Goal: Information Seeking & Learning: Learn about a topic

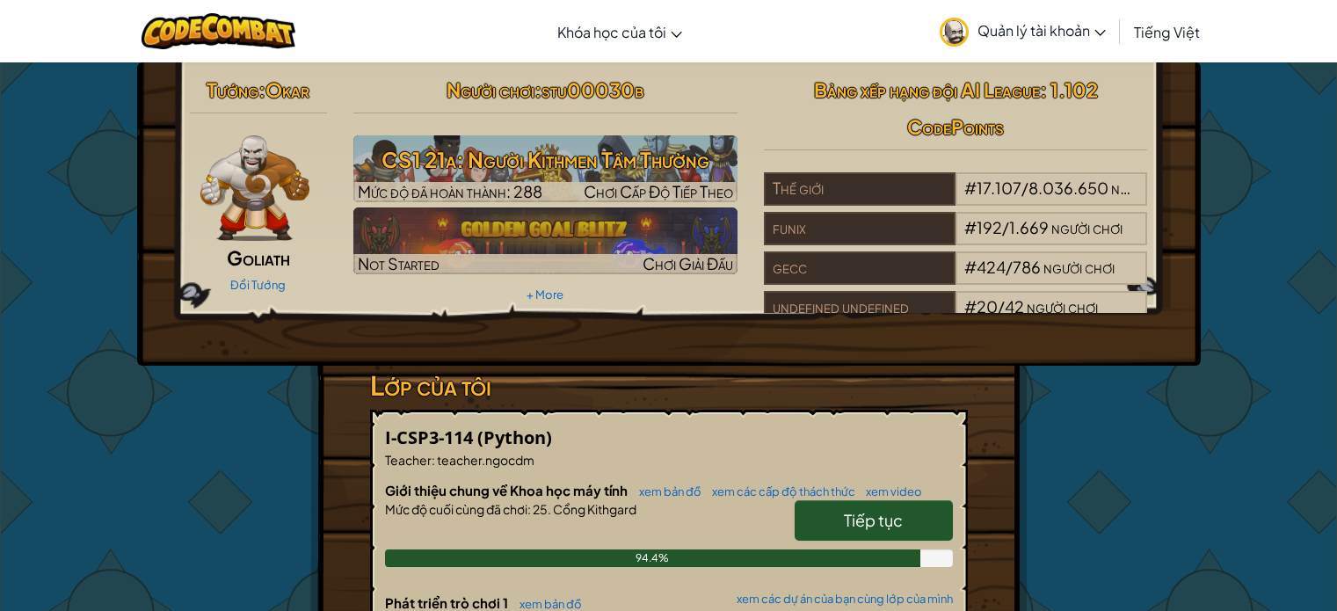
scroll to position [264, 0]
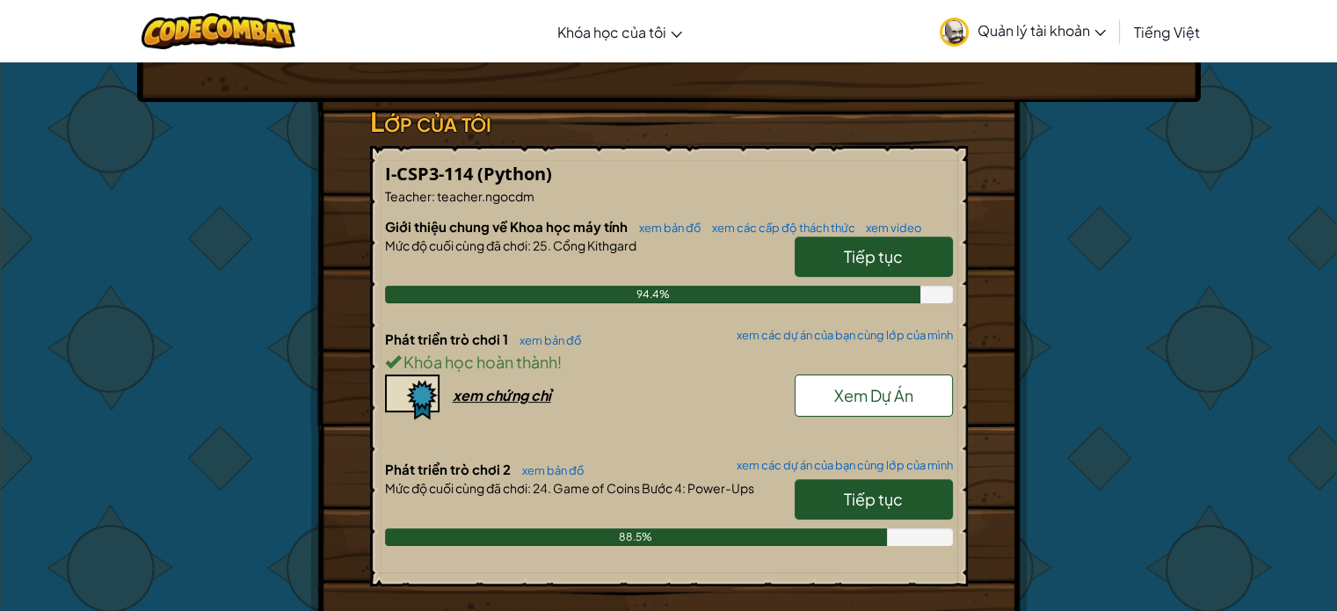
click at [847, 505] on span "Tiếp tục" at bounding box center [873, 499] width 59 height 20
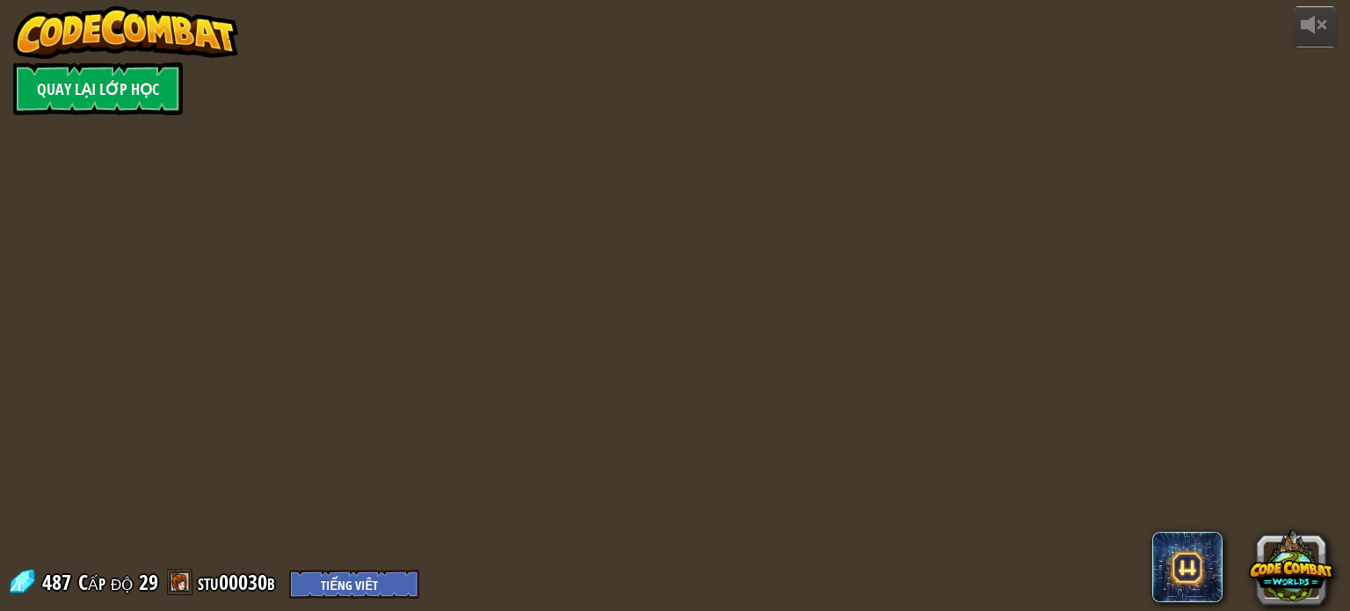
select select "vi"
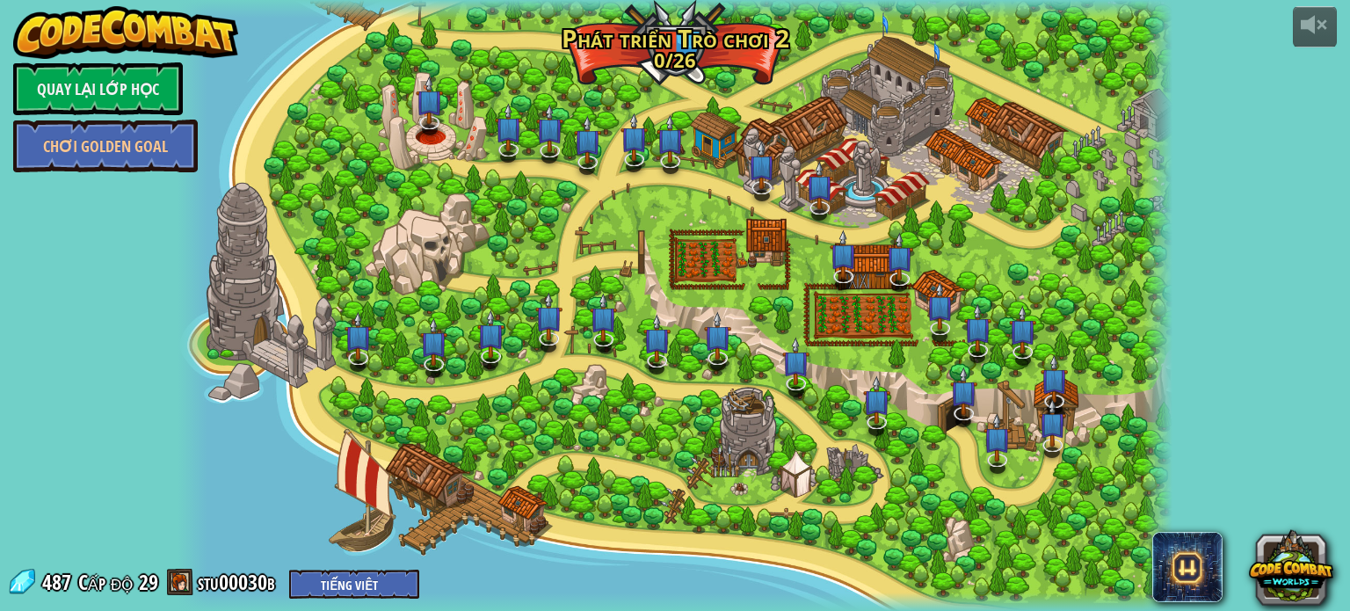
select select "vi"
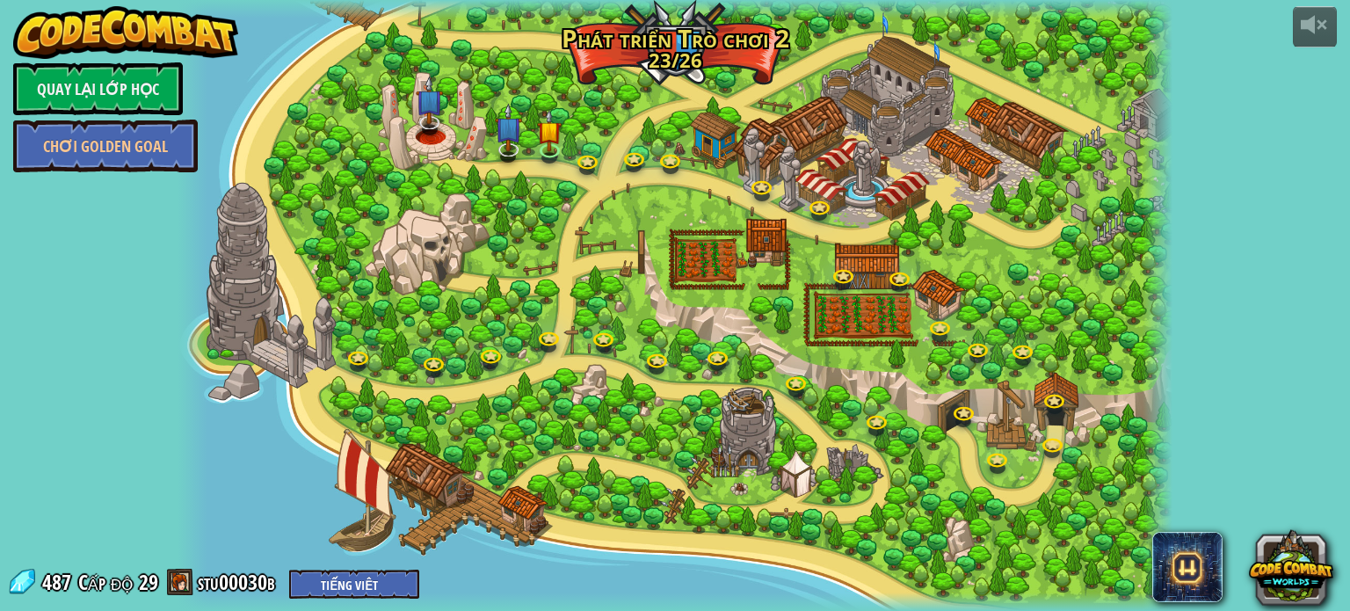
select select "vi"
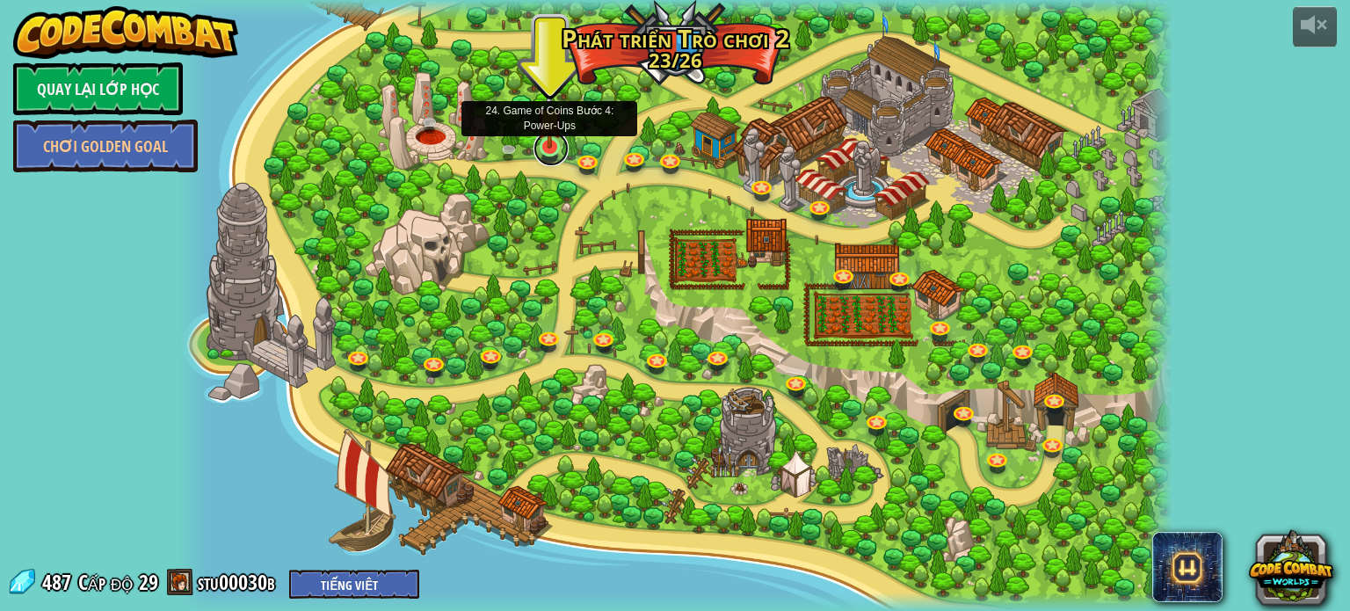
click at [546, 156] on link at bounding box center [551, 148] width 35 height 35
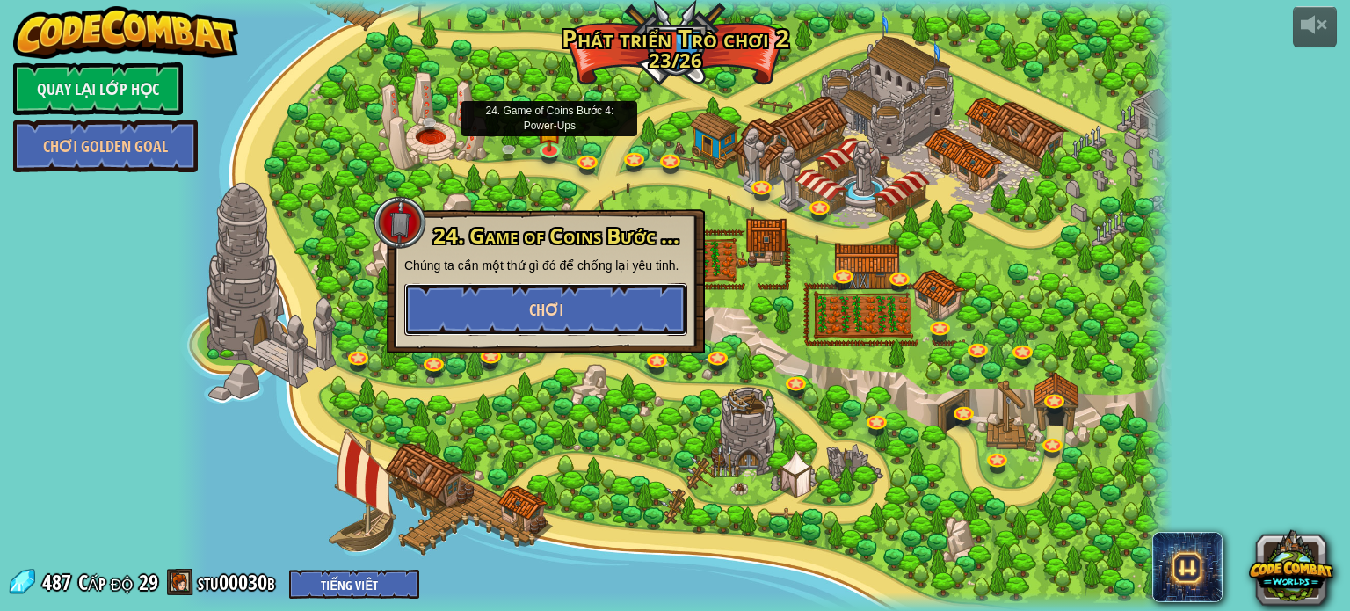
click at [607, 313] on button "Chơi" at bounding box center [545, 309] width 283 height 53
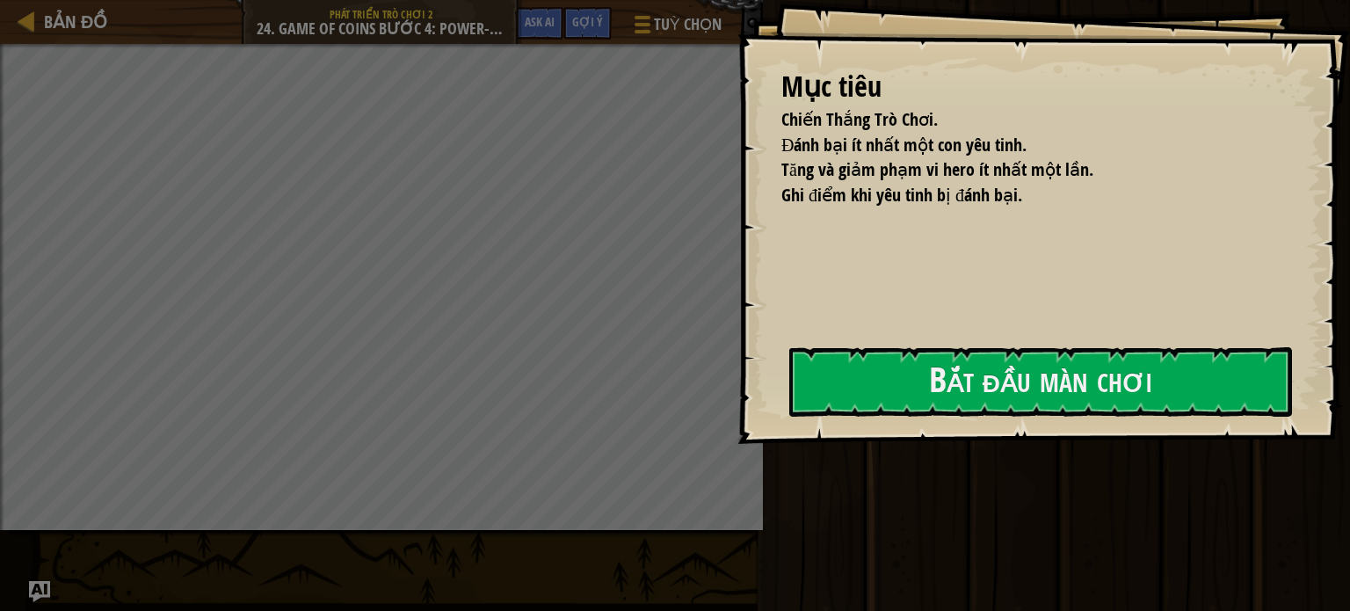
select select "vi"
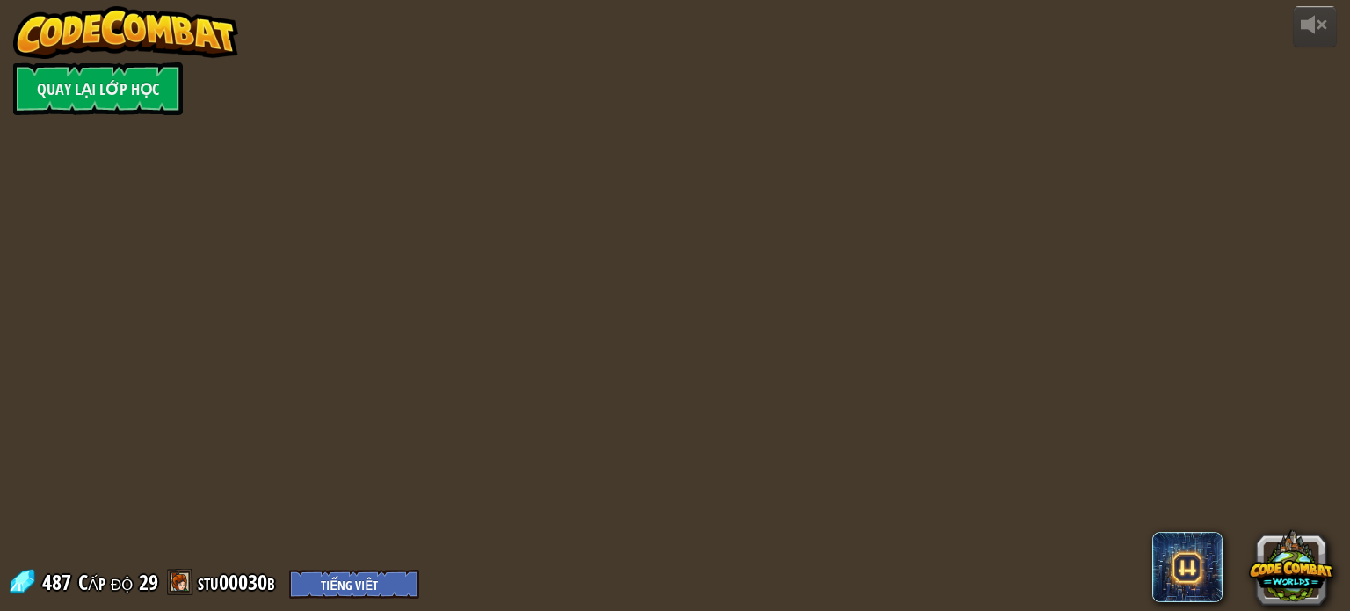
select select "vi"
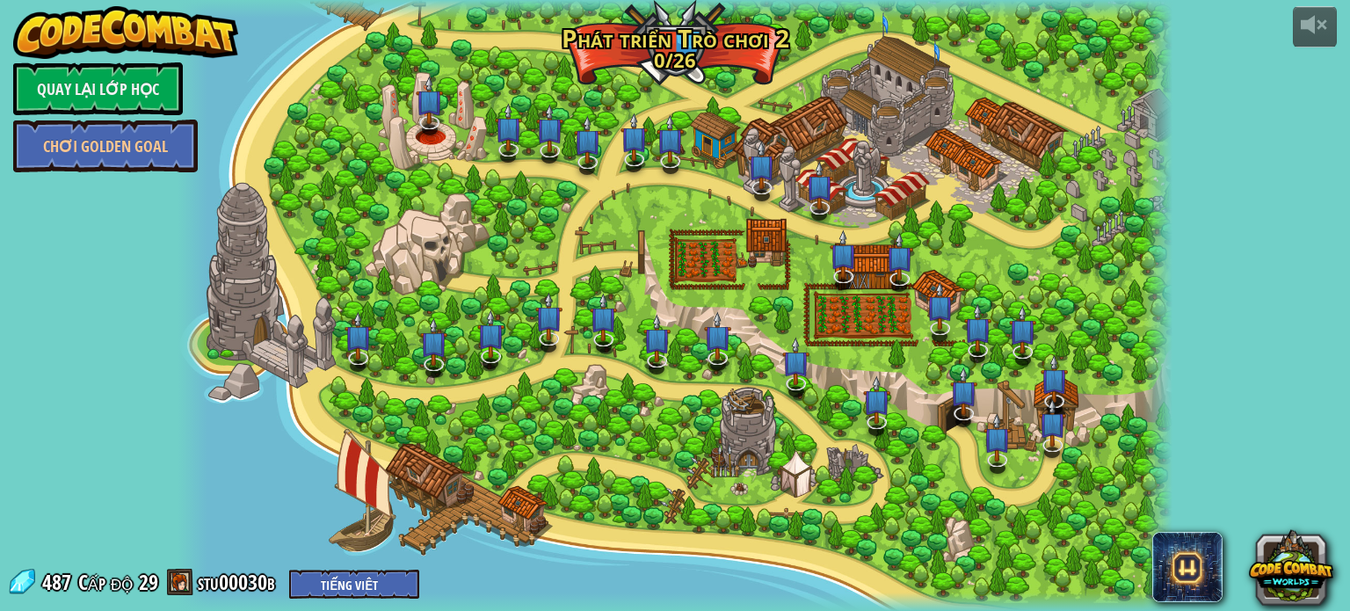
select select "vi"
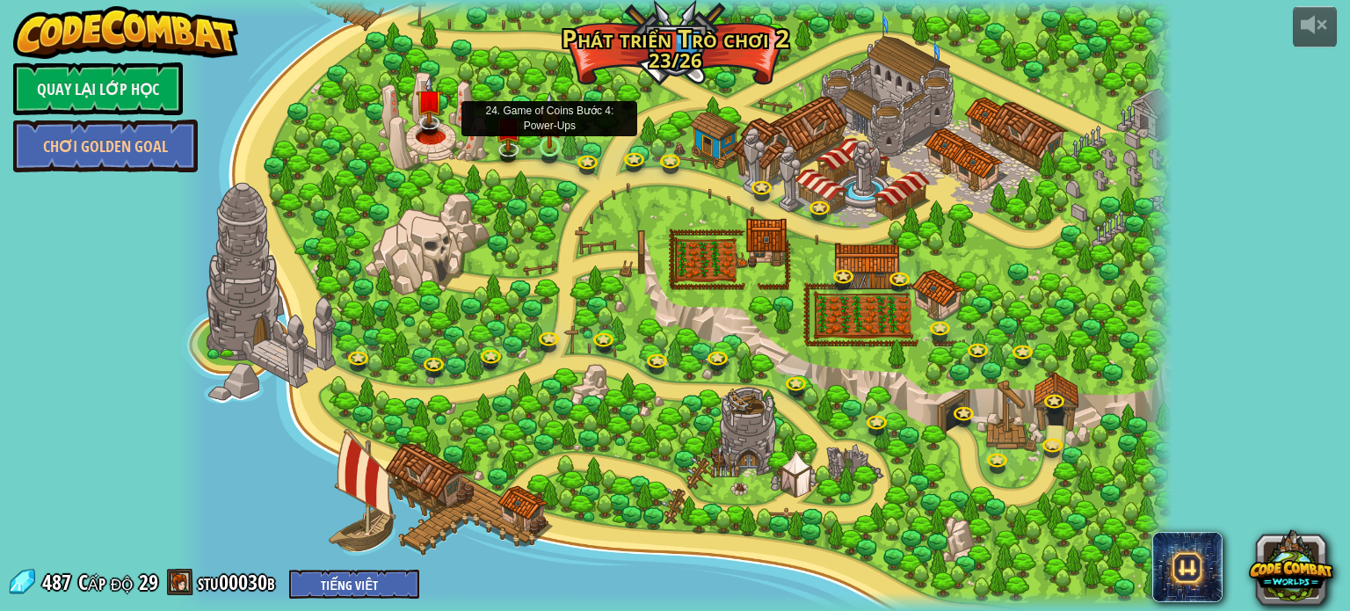
select select "vi"
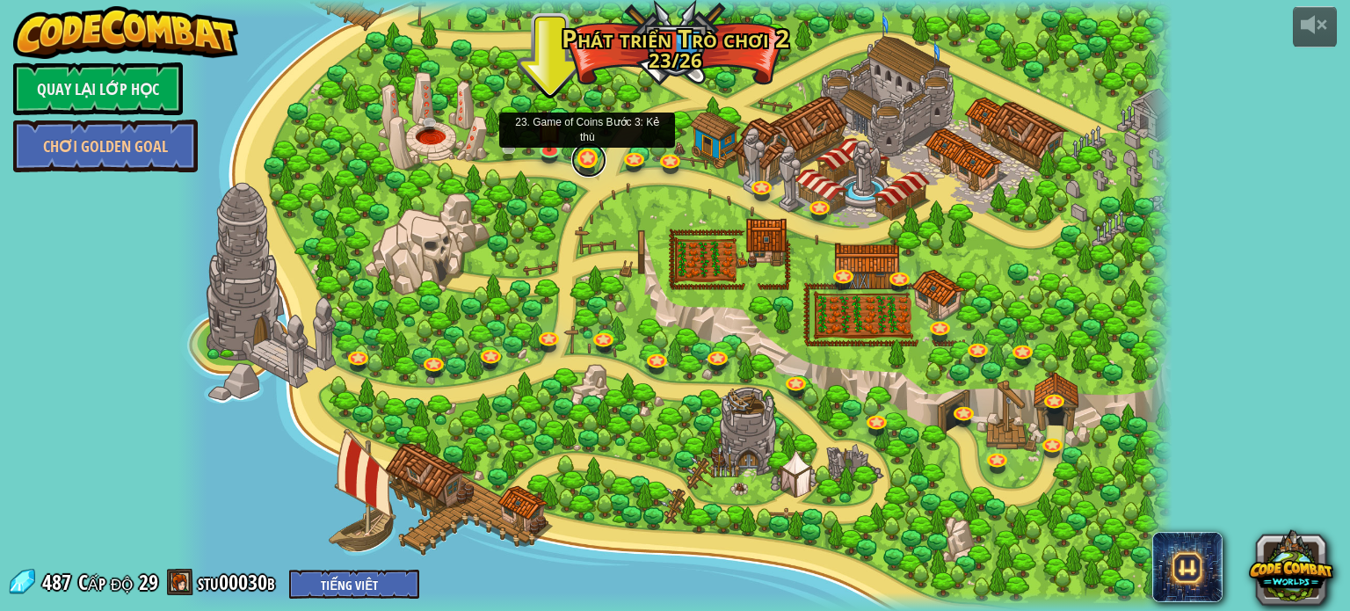
click at [601, 164] on link at bounding box center [588, 159] width 35 height 35
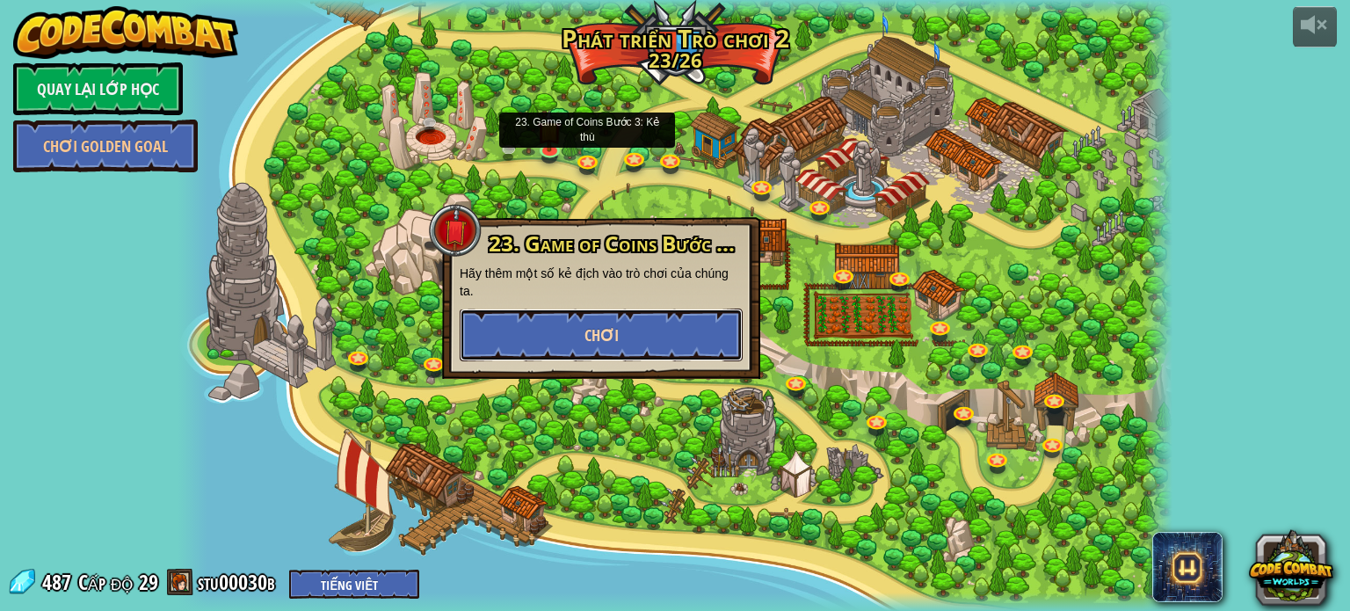
click at [619, 309] on button "Chơi" at bounding box center [601, 335] width 283 height 53
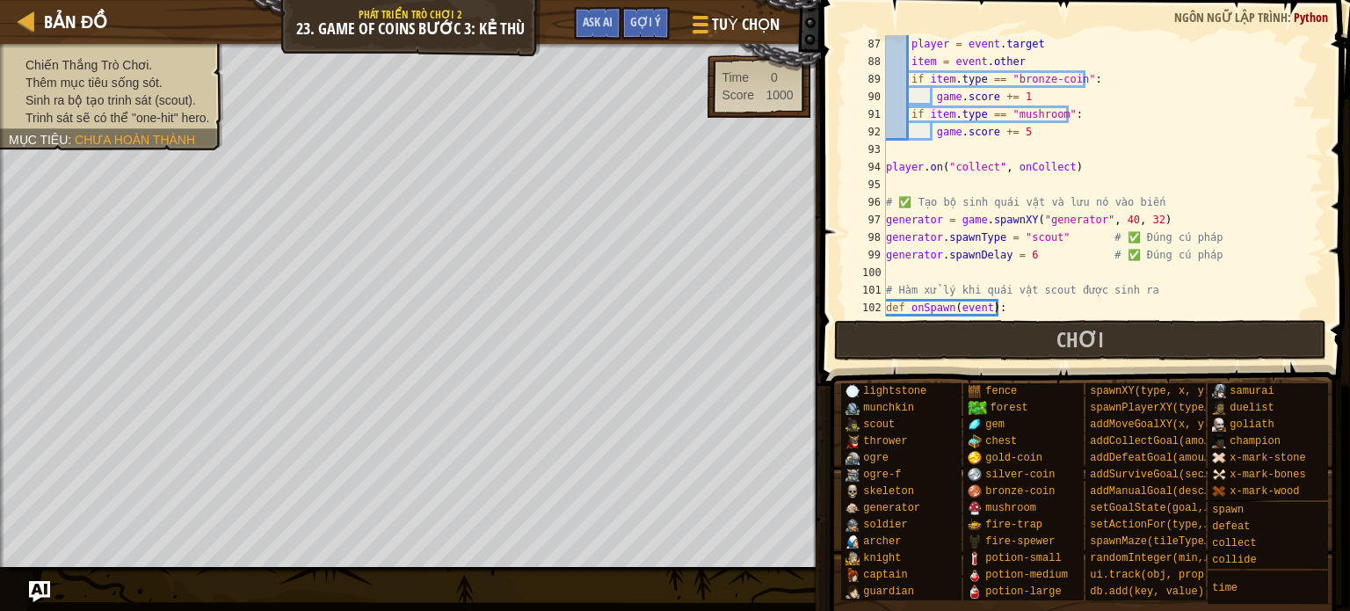
scroll to position [1635, 0]
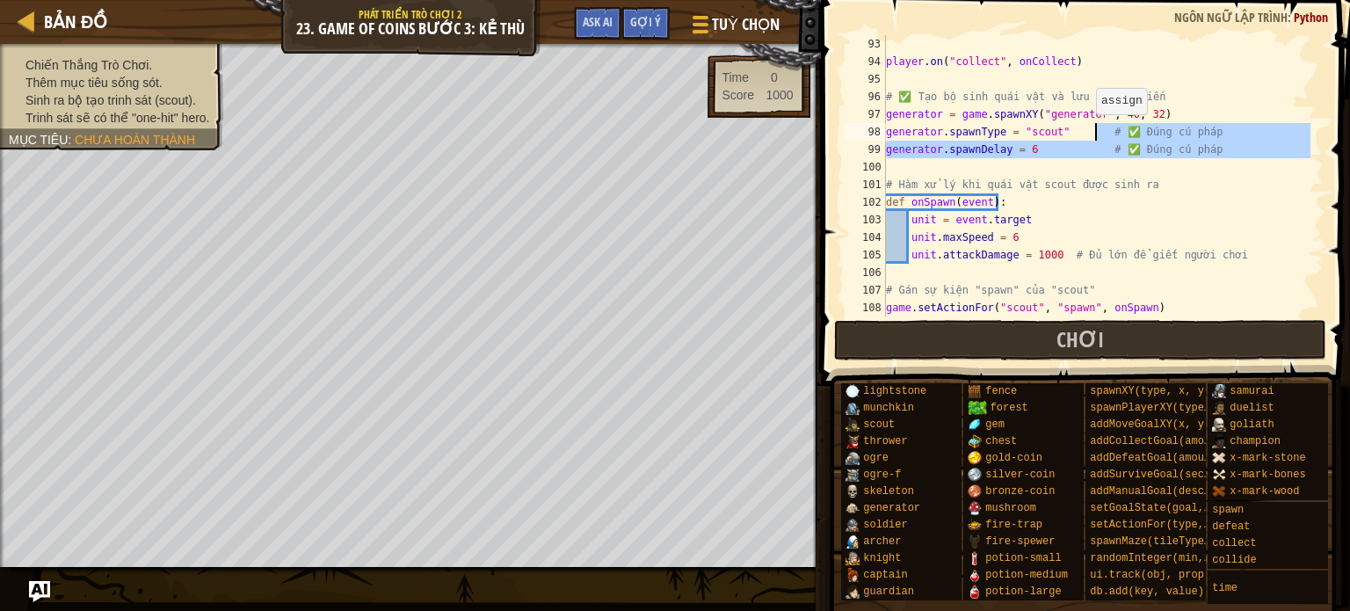
drag, startPoint x: 1239, startPoint y: 160, endPoint x: 1093, endPoint y: 132, distance: 148.6
click at [1093, 132] on div "player . on ( "collect" , onCollect ) # ✅ Tạo bộ sinh quái vật và lưu nó vào bi…" at bounding box center [1097, 193] width 428 height 316
type textarea "generator.spawnType = "scout""
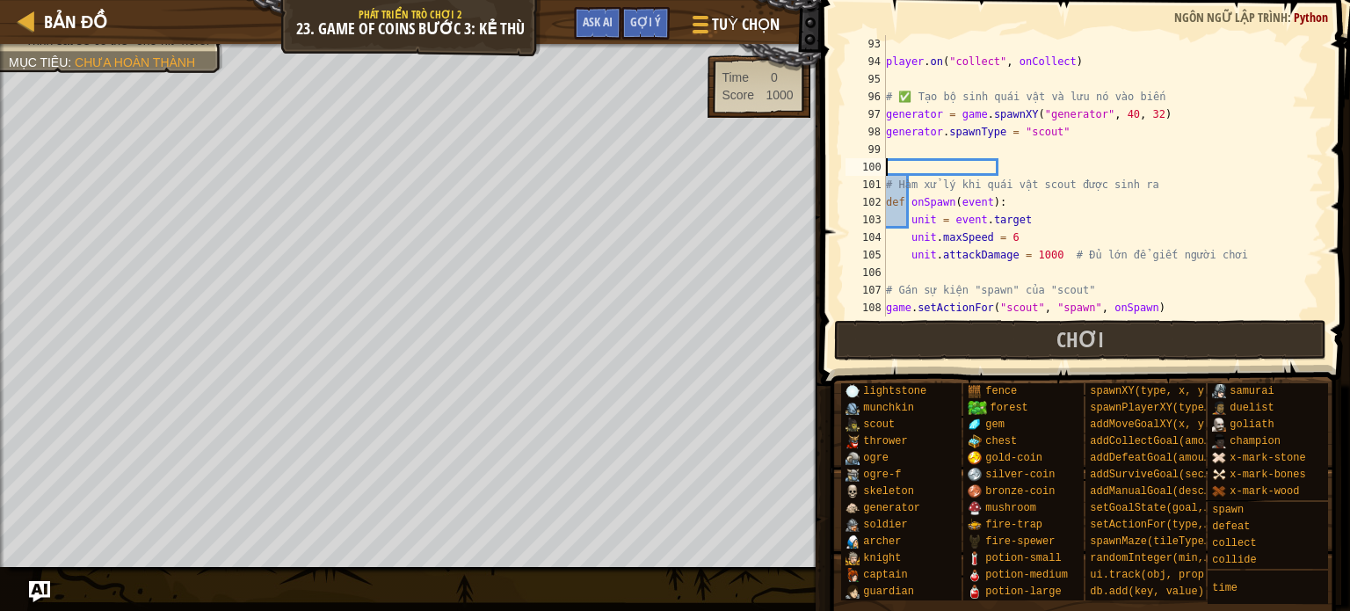
click at [941, 149] on div "player . on ( "collect" , onCollect ) # ✅ Tạo bộ sinh quái vật và lưu nó vào bi…" at bounding box center [1097, 193] width 428 height 316
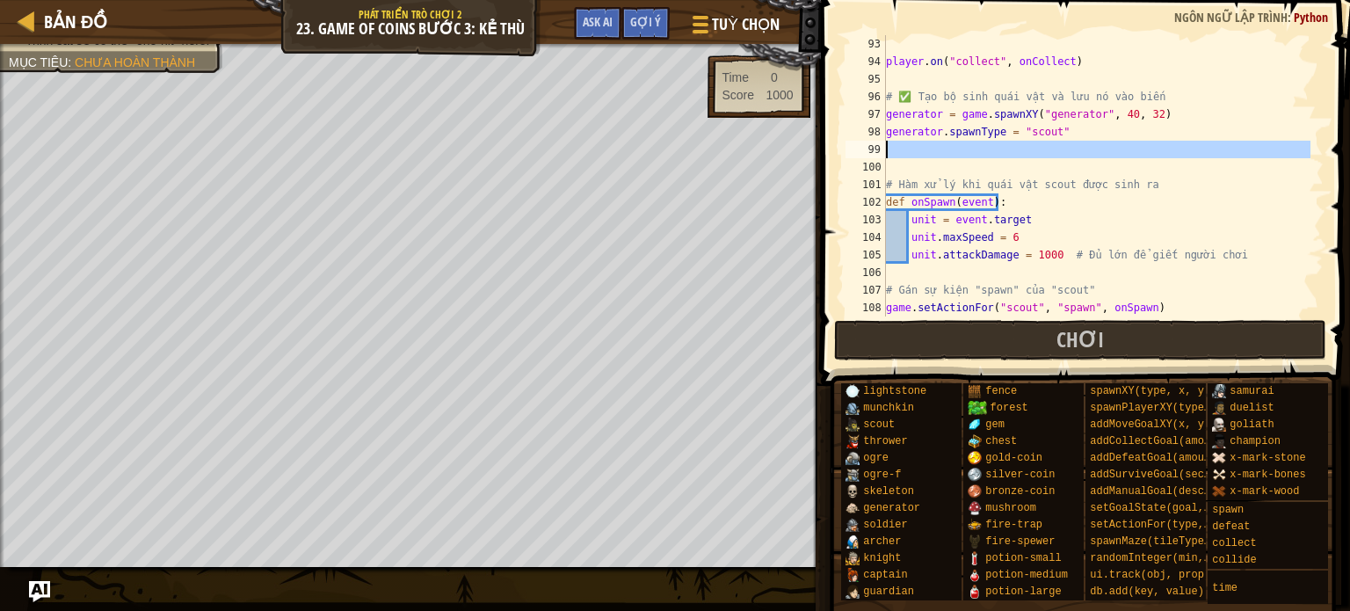
click at [942, 150] on div "player . on ( "collect" , onCollect ) # ✅ Tạo bộ sinh quái vật và lưu nó vào bi…" at bounding box center [1097, 175] width 428 height 281
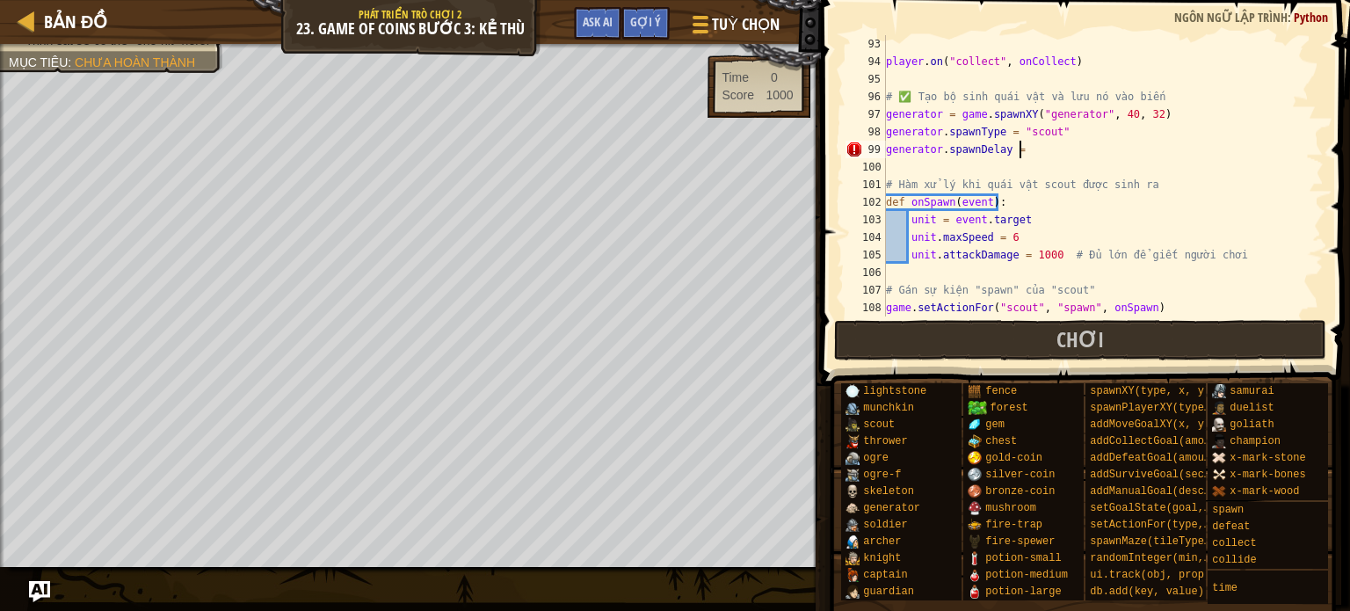
scroll to position [8, 11]
click at [914, 93] on div "player . on ( "collect" , onCollect ) # ✅ Tạo bộ sinh quái vật và lưu nó vào bi…" at bounding box center [1097, 193] width 428 height 316
click at [901, 102] on div "player . on ( "collect" , onCollect ) # ✅tạo bộ sinh quái vật và lưu nó vào biế…" at bounding box center [1097, 193] width 428 height 316
click at [894, 93] on div "player . on ( "collect" , onCollect ) #tạo bộ sinh quái vật và lưu nó vào biến …" at bounding box center [1097, 193] width 428 height 316
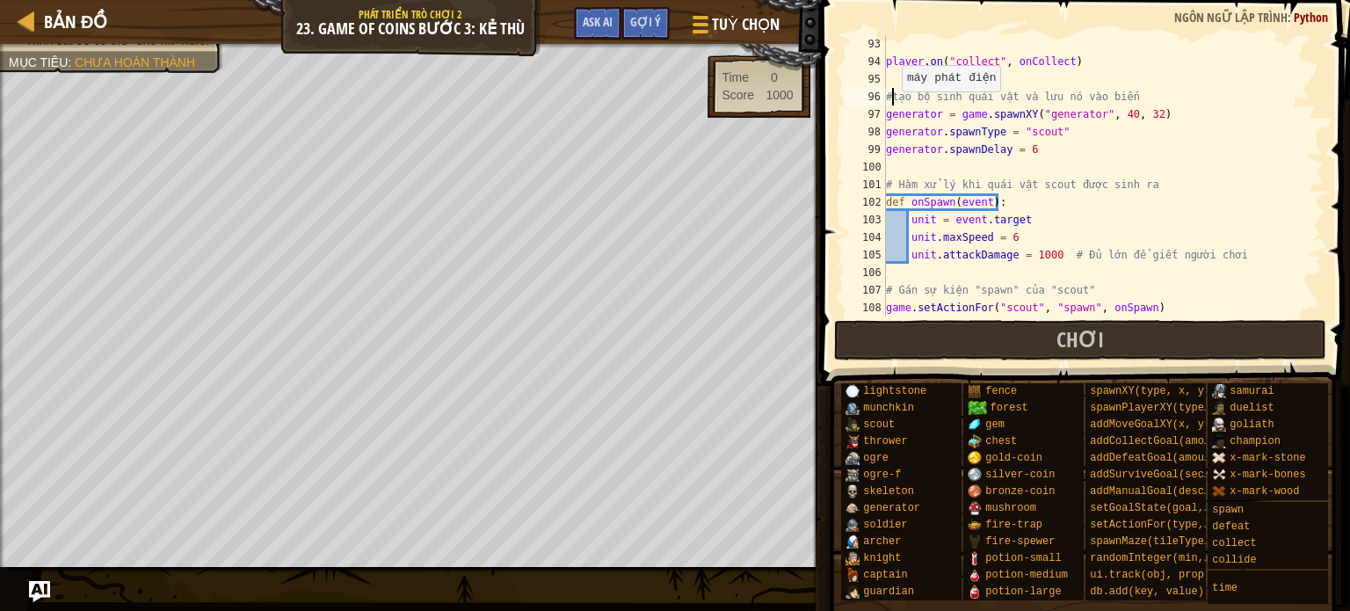
click at [898, 108] on div "player . on ( "collect" , onCollect ) #tạo bộ sinh quái vật và lưu nó vào biến …" at bounding box center [1097, 193] width 428 height 316
click at [892, 94] on div "player . on ( "collect" , onCollect ) #tạo bộ sinh quái vật và lưu nó vào biến …" at bounding box center [1097, 193] width 428 height 316
click at [898, 97] on div "player . on ( "collect" , onCollect ) #tạo bộ sinh quái vật và lưu nó vào biến …" at bounding box center [1097, 193] width 428 height 316
type textarea "#Tạo bộ sinh quái vật và lưu nó vào biến"
